Goal: Transaction & Acquisition: Book appointment/travel/reservation

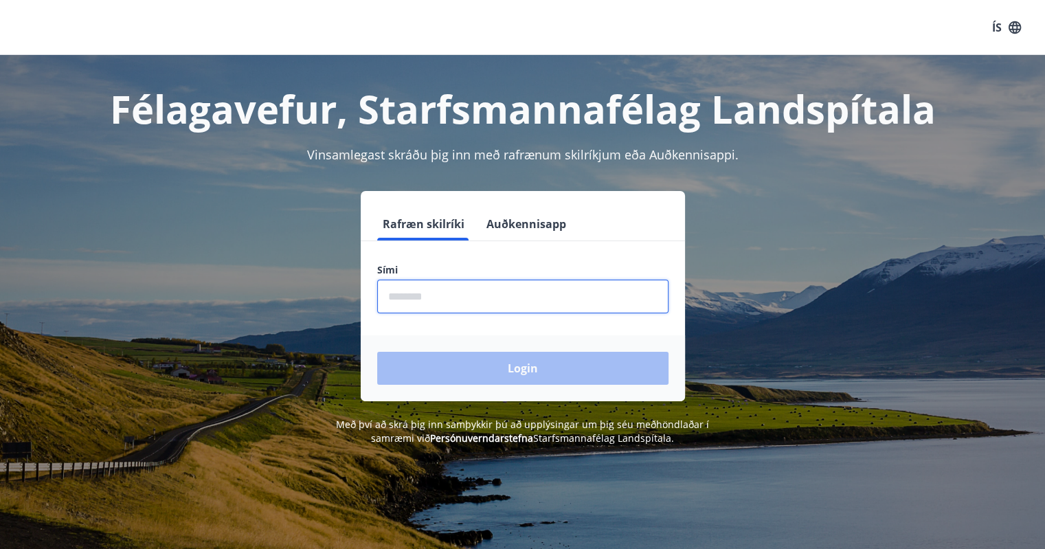
click at [415, 296] on input "phone" at bounding box center [522, 297] width 291 height 34
type input "********"
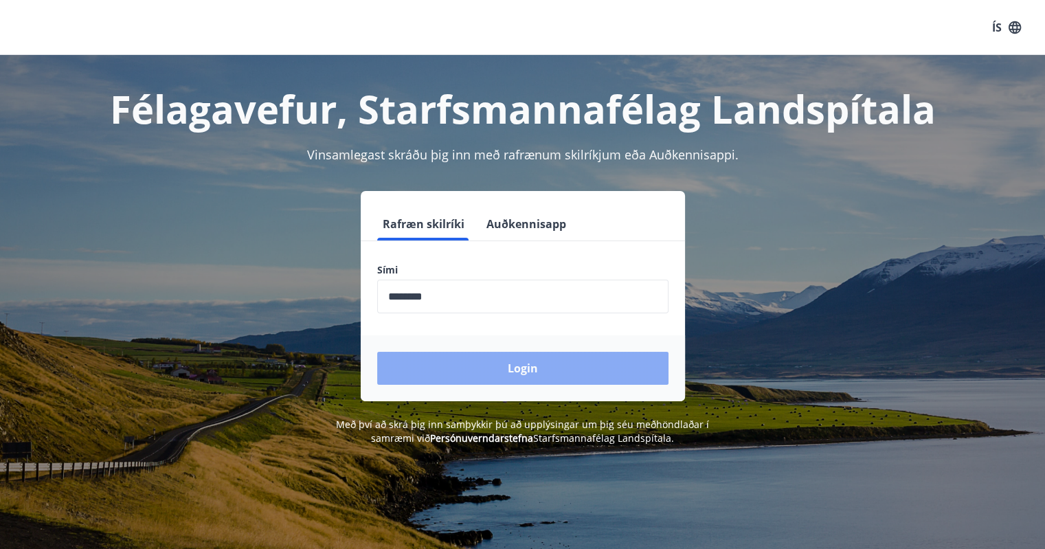
click at [497, 361] on button "Login" at bounding box center [522, 368] width 291 height 33
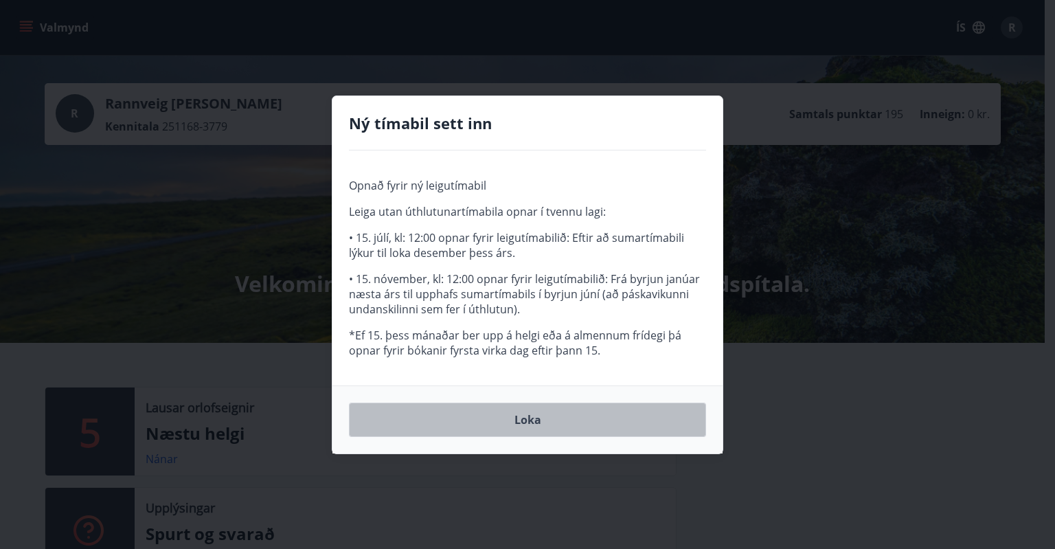
click at [521, 422] on button "Loka" at bounding box center [527, 420] width 357 height 34
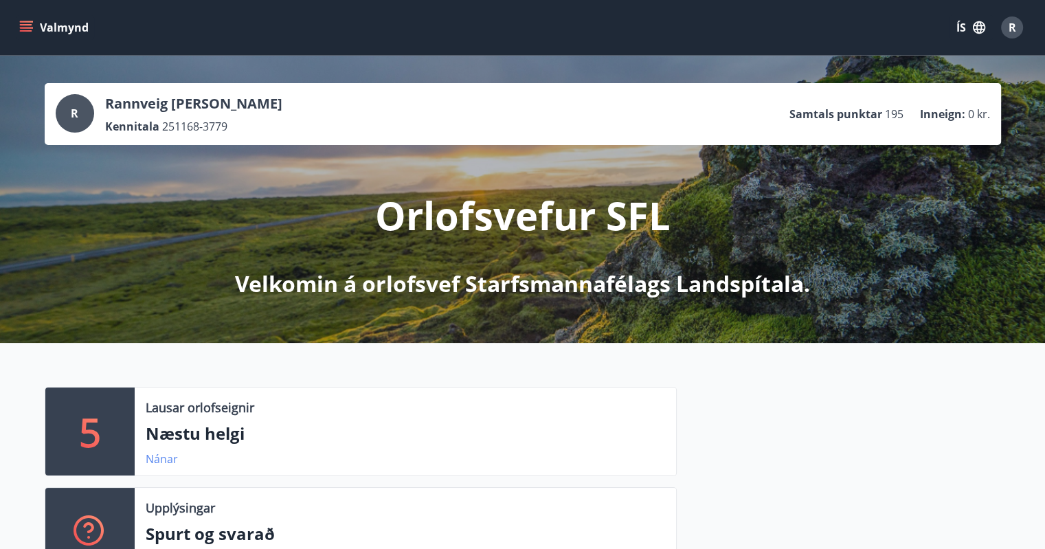
click at [157, 455] on link "Nánar" at bounding box center [162, 458] width 32 height 15
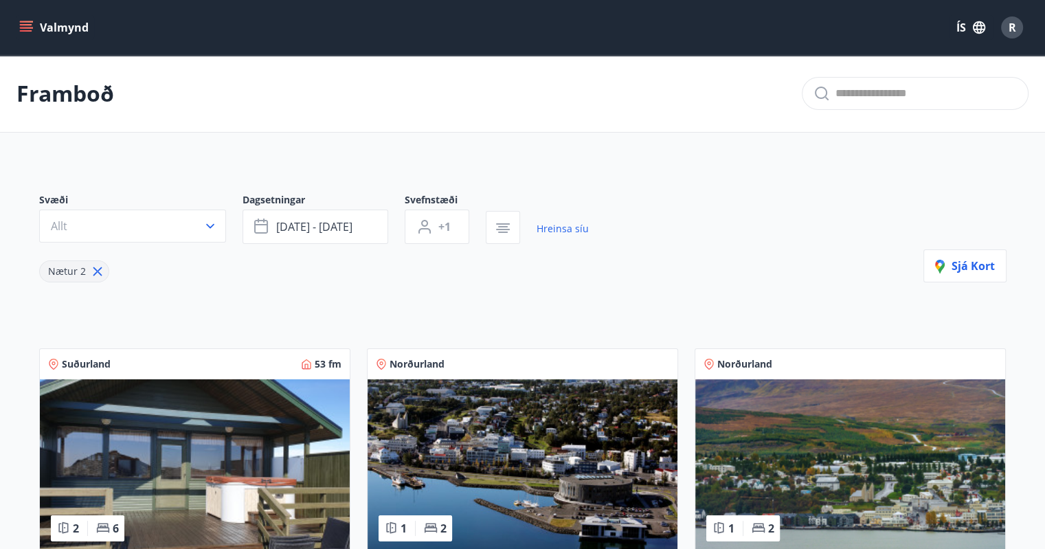
click at [212, 216] on button "Allt" at bounding box center [132, 226] width 187 height 33
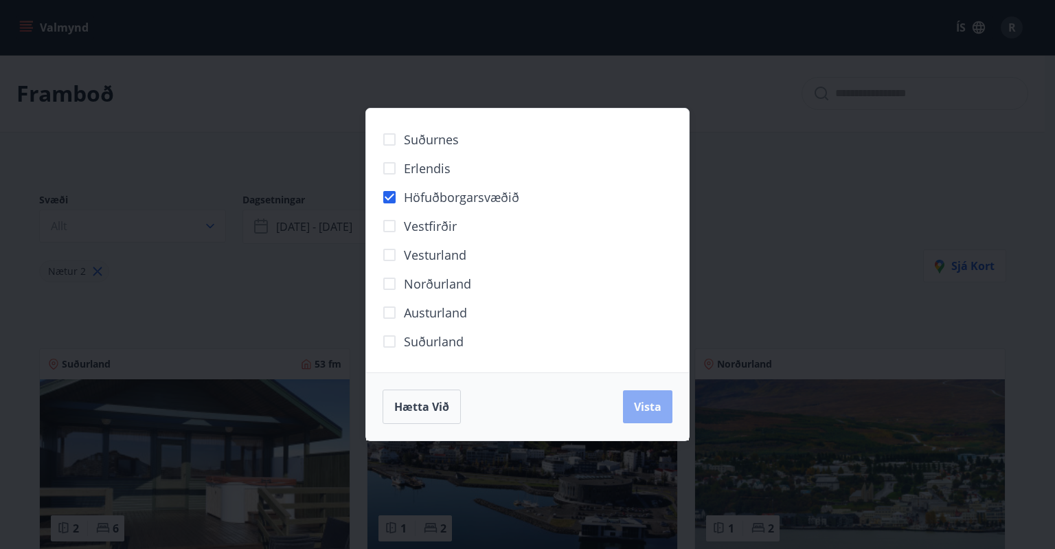
click at [661, 409] on span "Vista" at bounding box center [647, 406] width 27 height 15
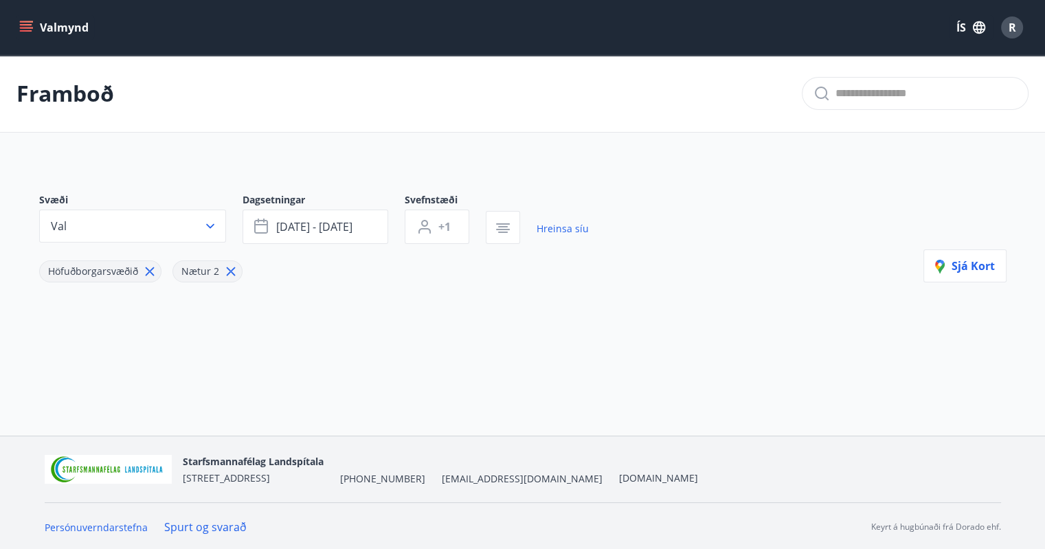
scroll to position [1, 0]
click at [29, 25] on icon "menu" at bounding box center [26, 24] width 12 height 1
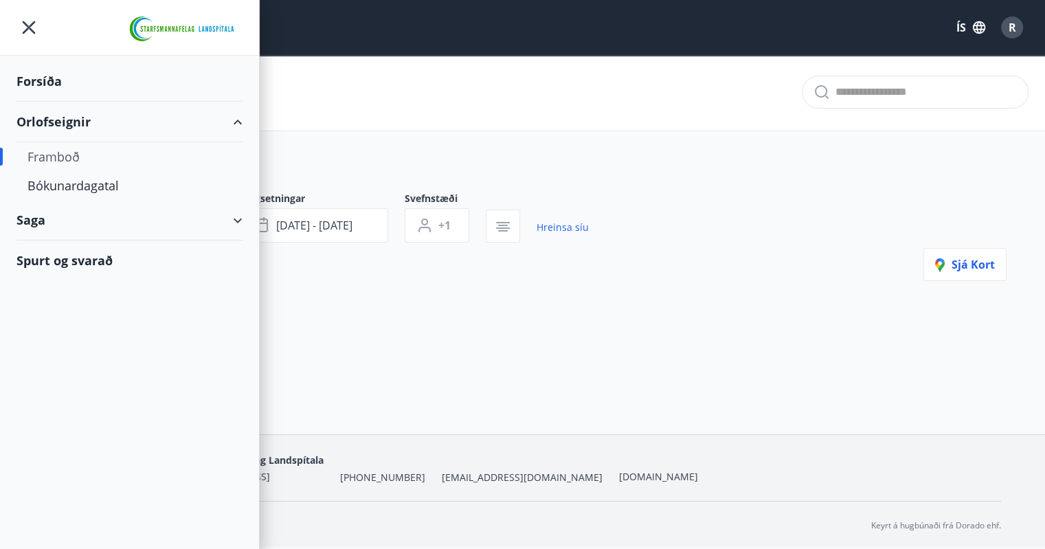
click at [55, 117] on div "Orlofseignir" at bounding box center [129, 122] width 226 height 41
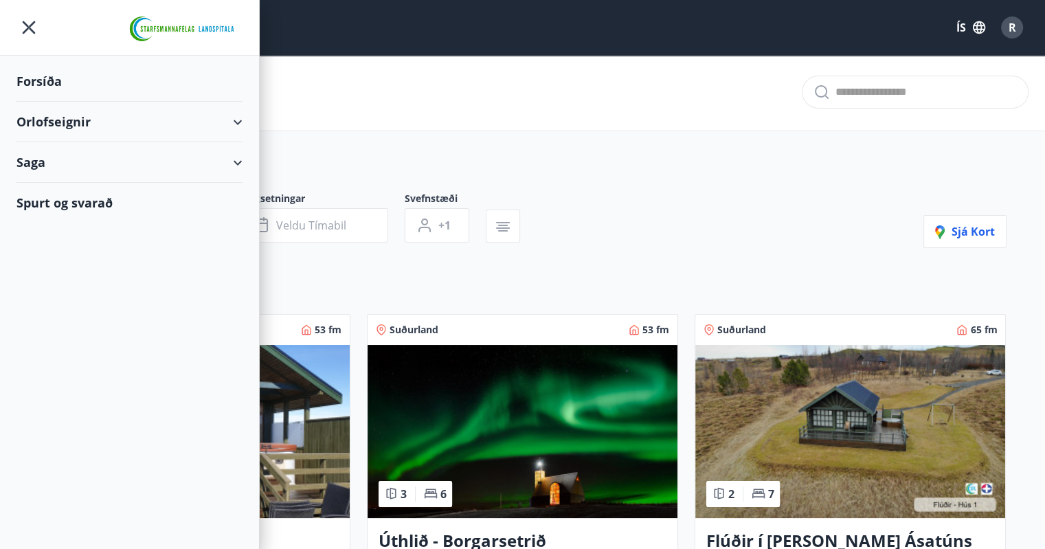
type input "*"
click at [58, 109] on div "Orlofseignir" at bounding box center [129, 122] width 226 height 41
click at [54, 150] on div "Framboð" at bounding box center [129, 156] width 204 height 29
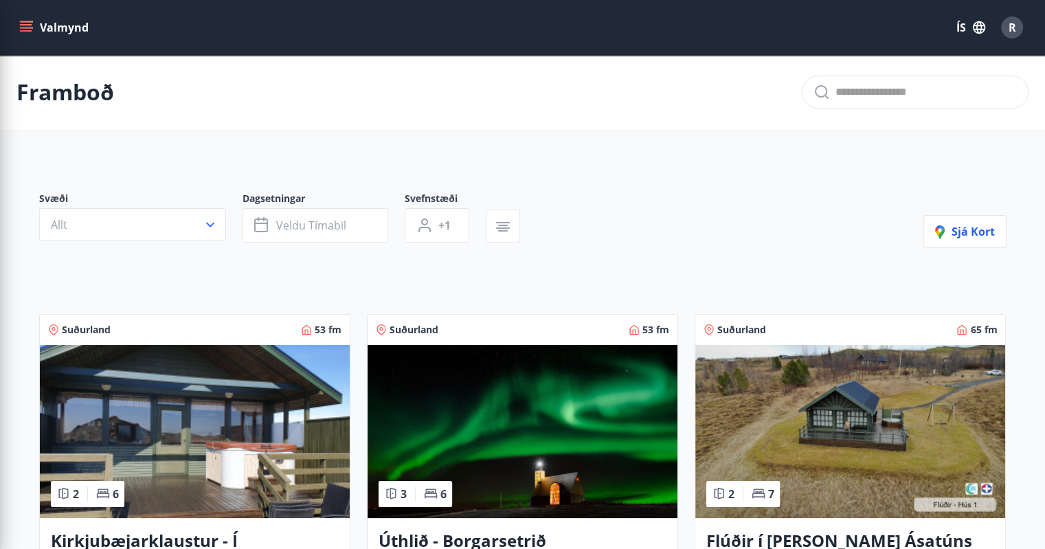
click at [723, 212] on div "Svæði Allt Dagsetningar Veldu tímabil Svefnstæði +1 Sjá kort" at bounding box center [522, 220] width 967 height 56
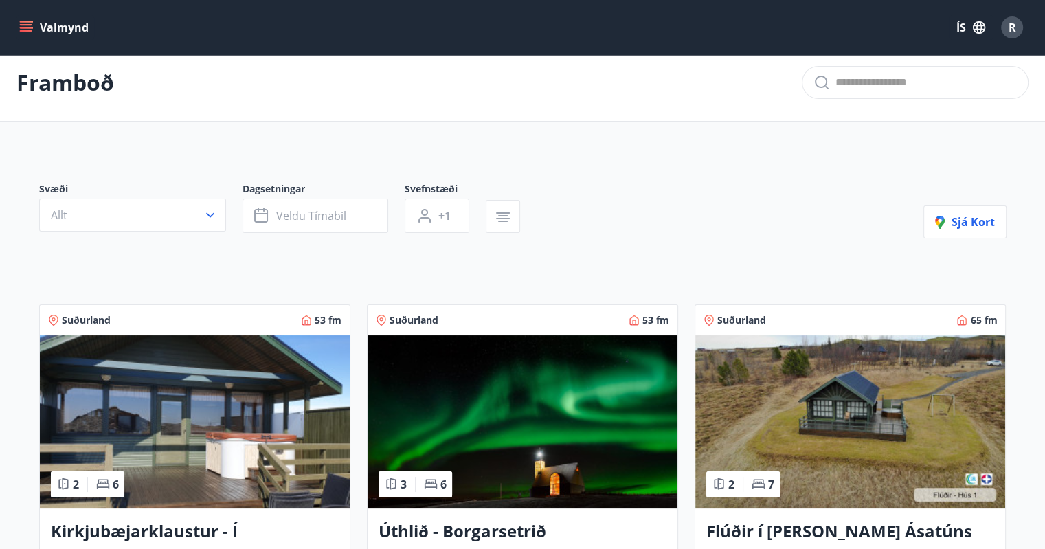
scroll to position [1, 0]
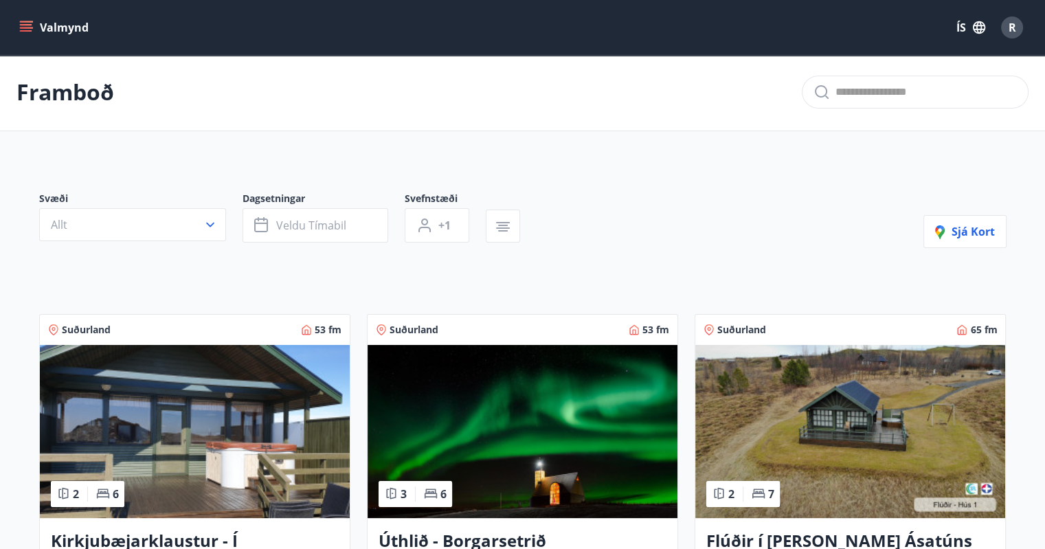
click at [516, 412] on img at bounding box center [523, 431] width 310 height 173
